Goal: Transaction & Acquisition: Purchase product/service

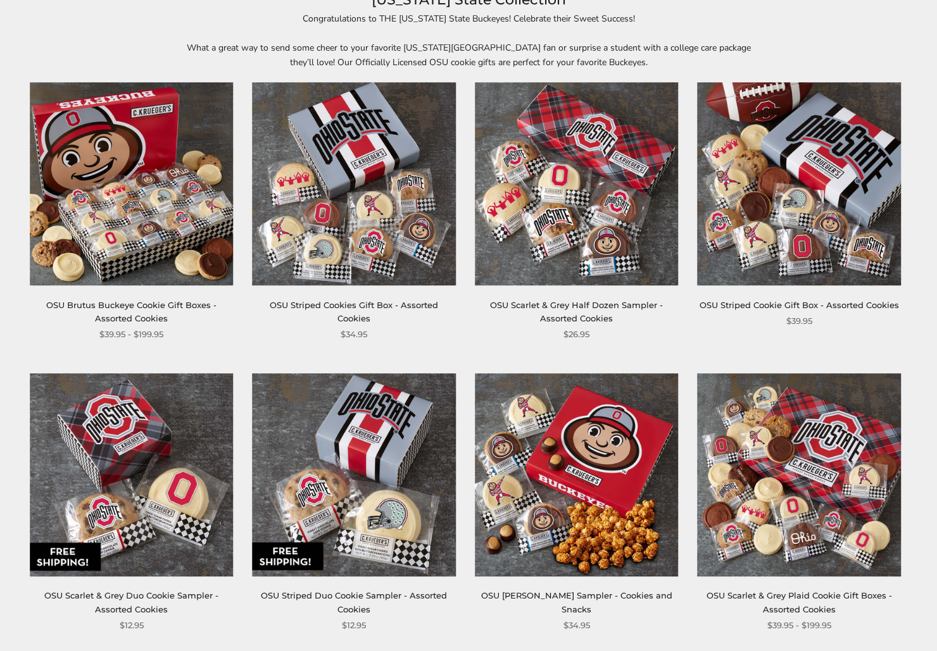
scroll to position [191, 0]
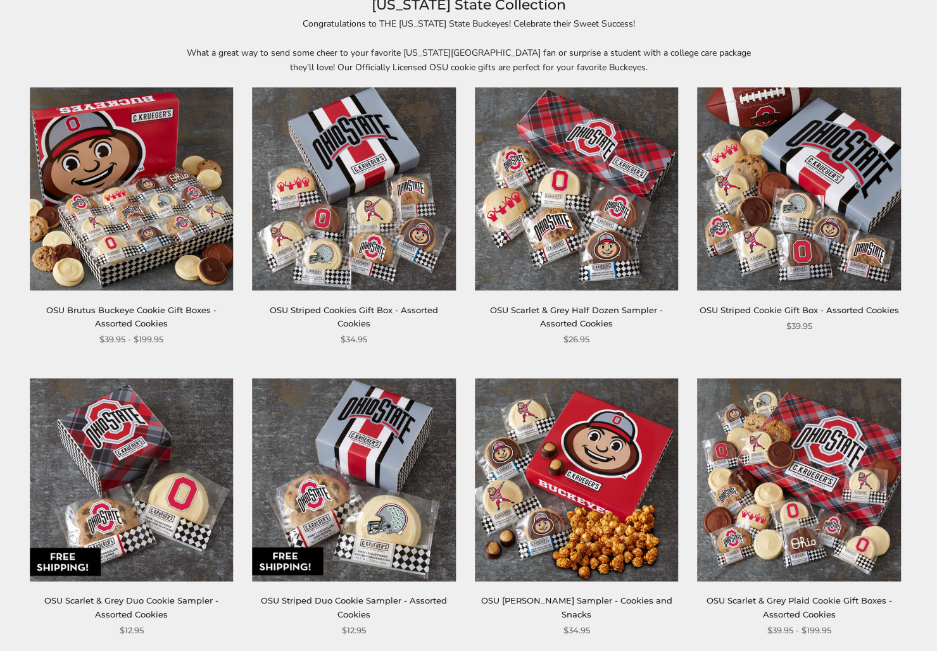
click at [810, 241] on img at bounding box center [799, 189] width 204 height 204
